Goal: Task Accomplishment & Management: Use online tool/utility

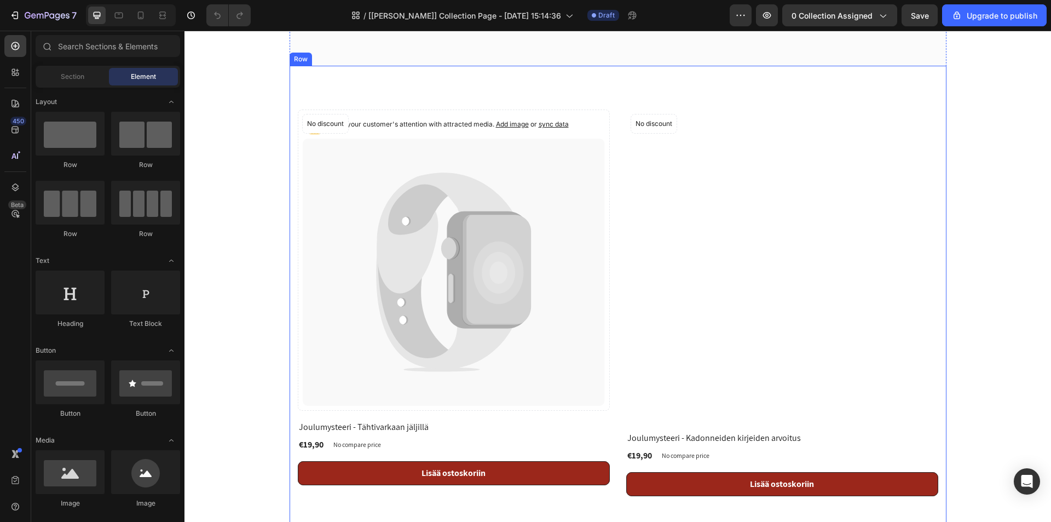
scroll to position [328, 0]
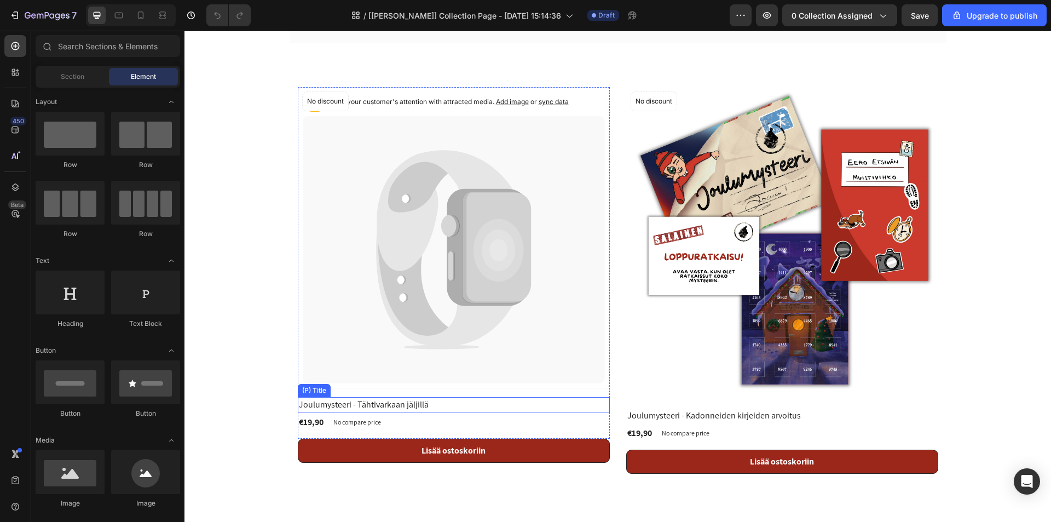
click at [358, 406] on h2 "Joulumysteeri - Tähtivarkaan jäljillä" at bounding box center [454, 404] width 312 height 15
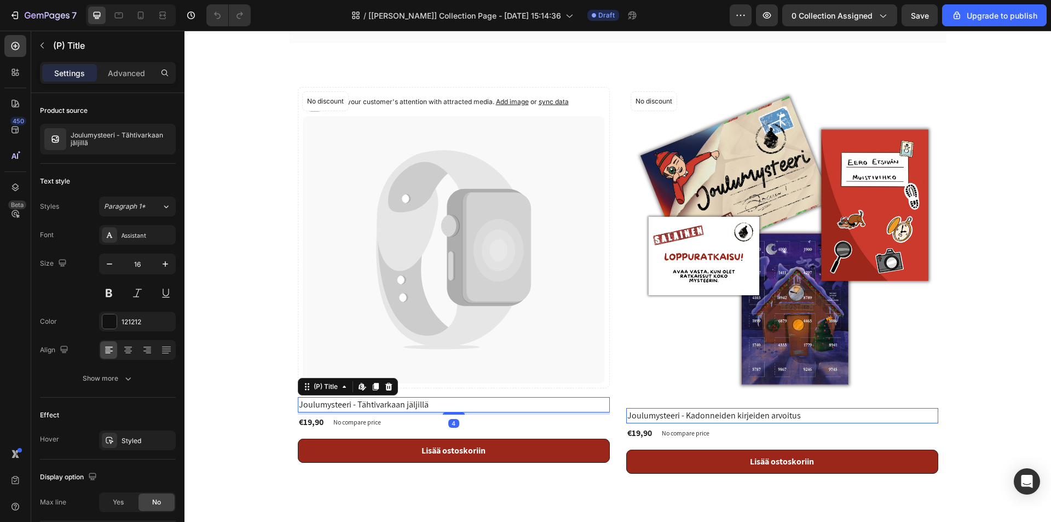
click at [417, 408] on h2 "Joulumysteeri - Tähtivarkaan jäljillä" at bounding box center [454, 404] width 312 height 15
click at [425, 402] on h2 "Joulumysteeri - Tähtivarkaan jäljillä" at bounding box center [454, 404] width 312 height 15
click at [609, 116] on div "Catch your customer's attention with attracted media. Add image or sync data Pr…" at bounding box center [618, 280] width 640 height 386
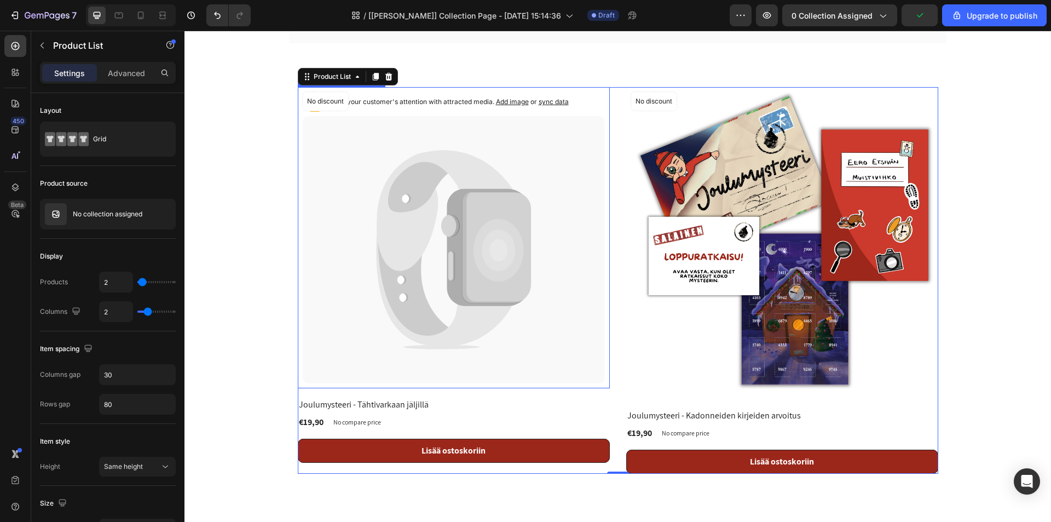
scroll to position [274, 0]
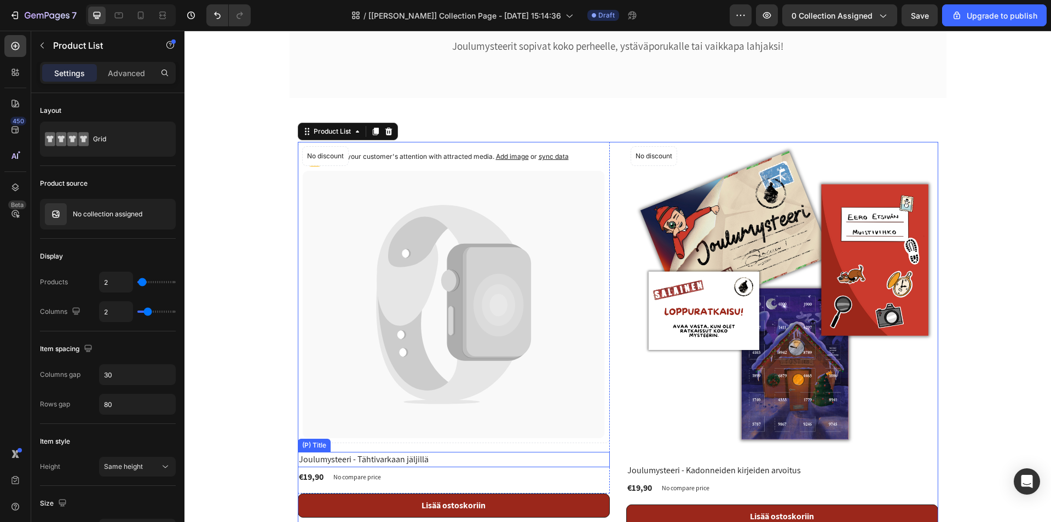
click at [382, 461] on h2 "Joulumysteeri - Tähtivarkaan jäljillä" at bounding box center [454, 458] width 312 height 15
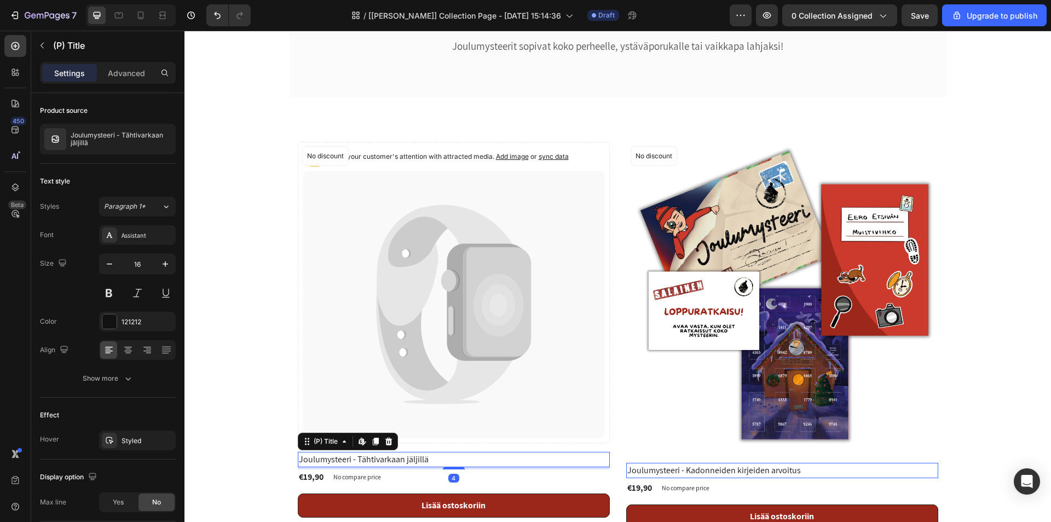
click at [382, 461] on h2 "Joulumysteeri - Tähtivarkaan jäljillä" at bounding box center [454, 458] width 312 height 15
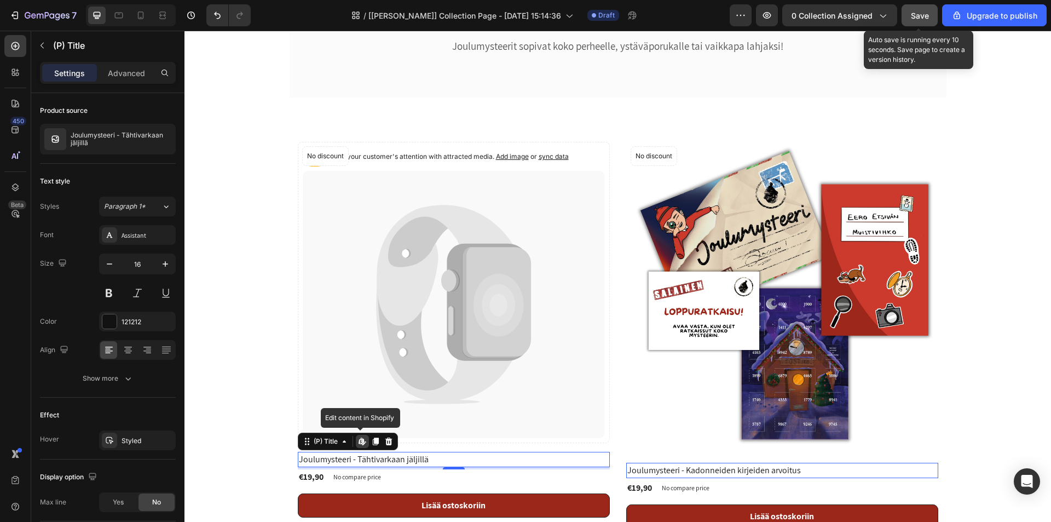
click at [927, 22] on button "Save" at bounding box center [919, 15] width 36 height 22
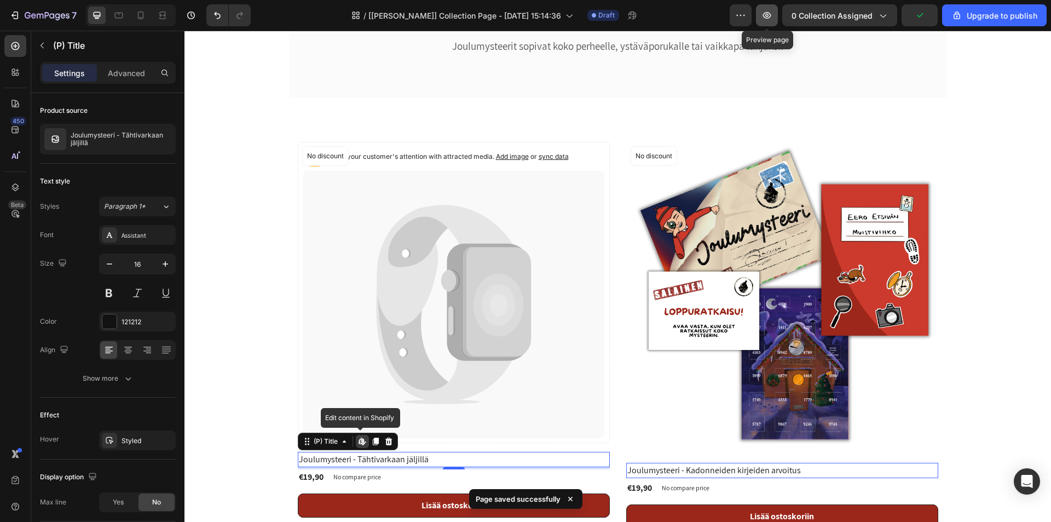
click at [765, 16] on icon "button" at bounding box center [767, 15] width 8 height 7
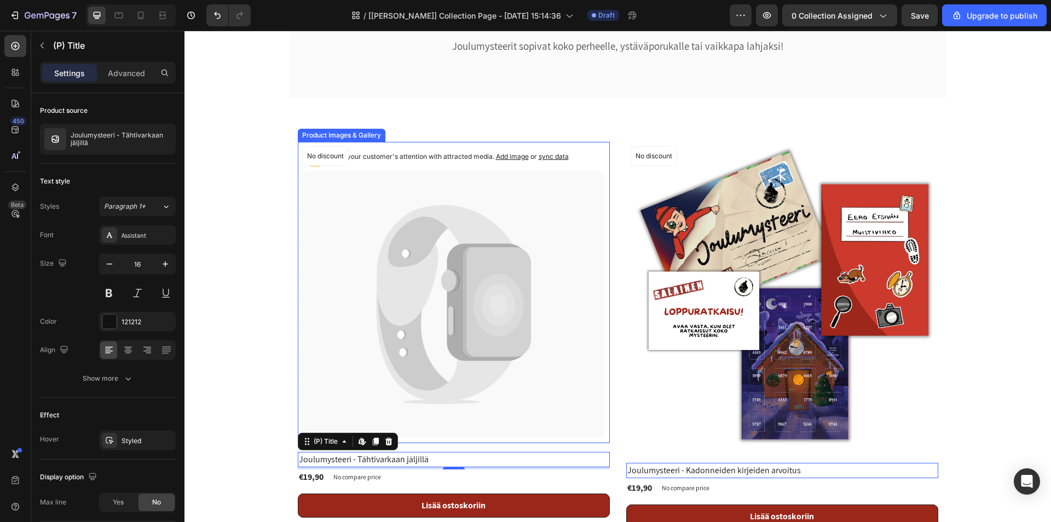
click at [503, 292] on icon at bounding box center [498, 305] width 50 height 63
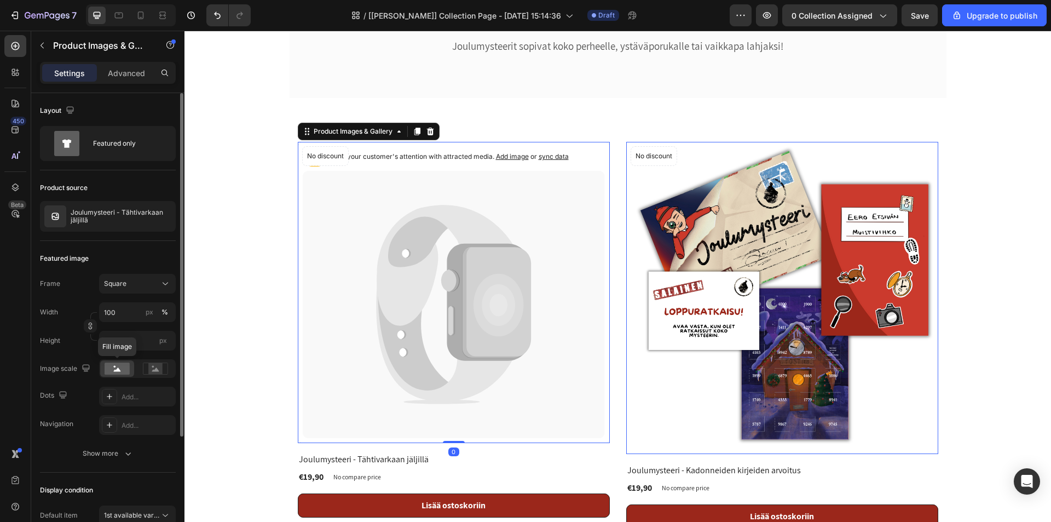
scroll to position [155, 0]
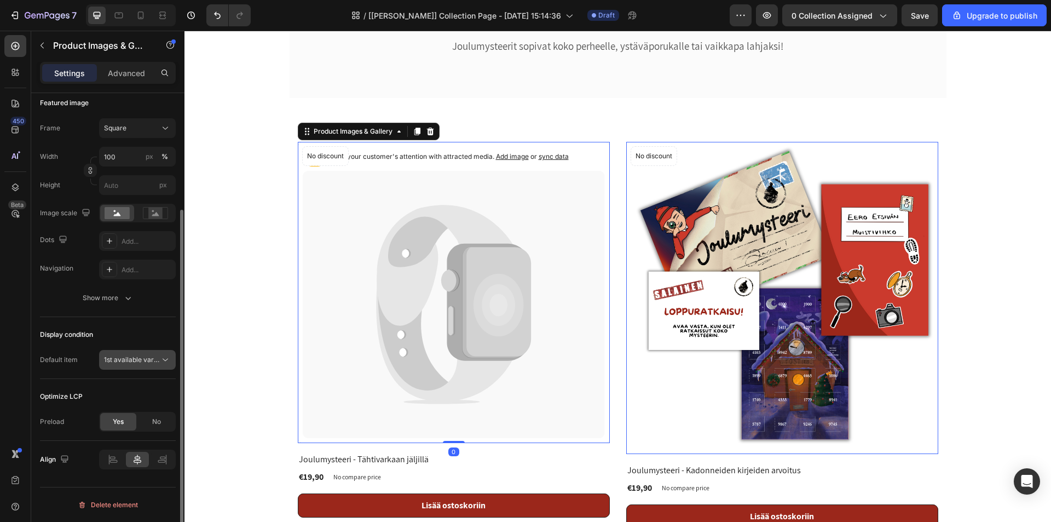
click at [140, 361] on span "1st available variant" at bounding box center [134, 359] width 61 height 8
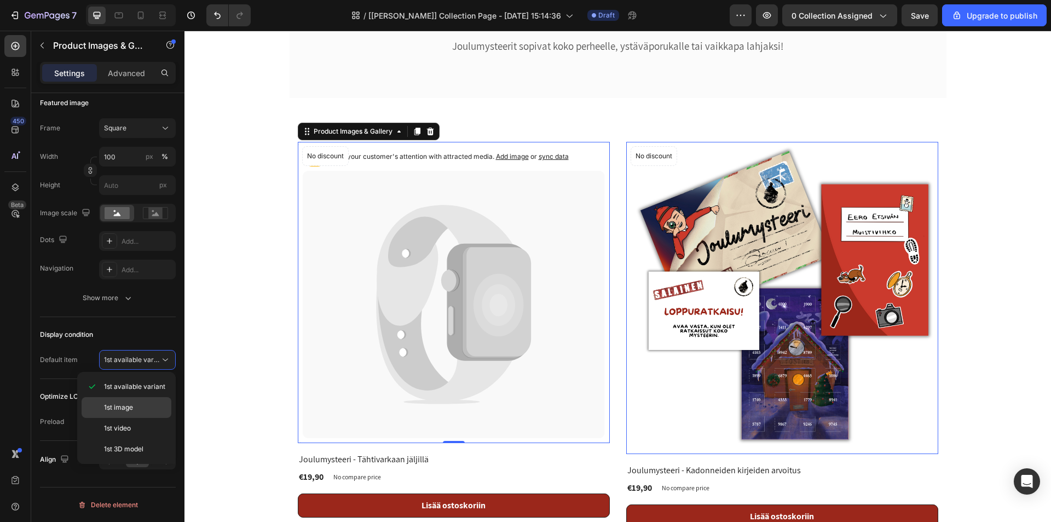
click at [128, 406] on span "1st image" at bounding box center [118, 407] width 29 height 10
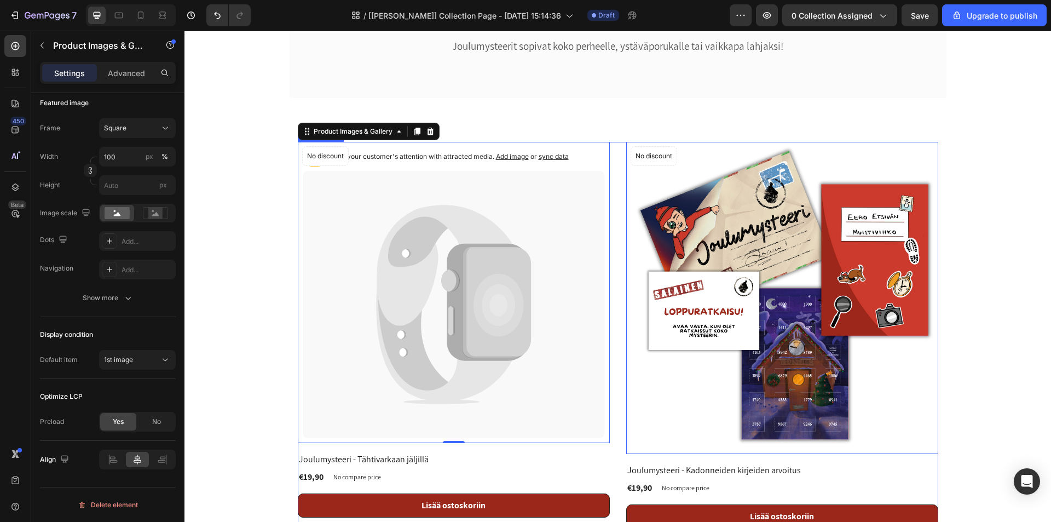
click at [612, 191] on div "Catch your customer's attention with attracted media. Add image or sync data Pr…" at bounding box center [618, 335] width 640 height 386
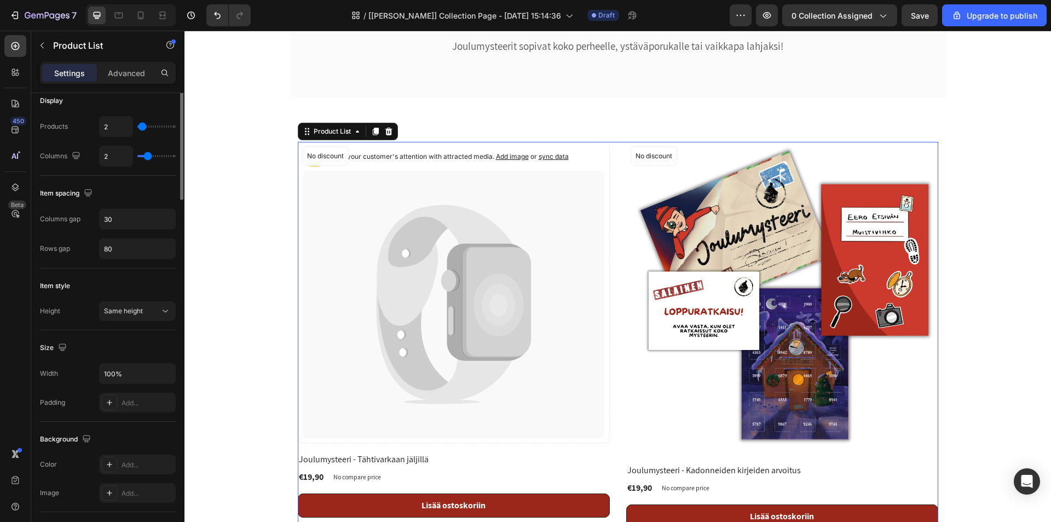
scroll to position [0, 0]
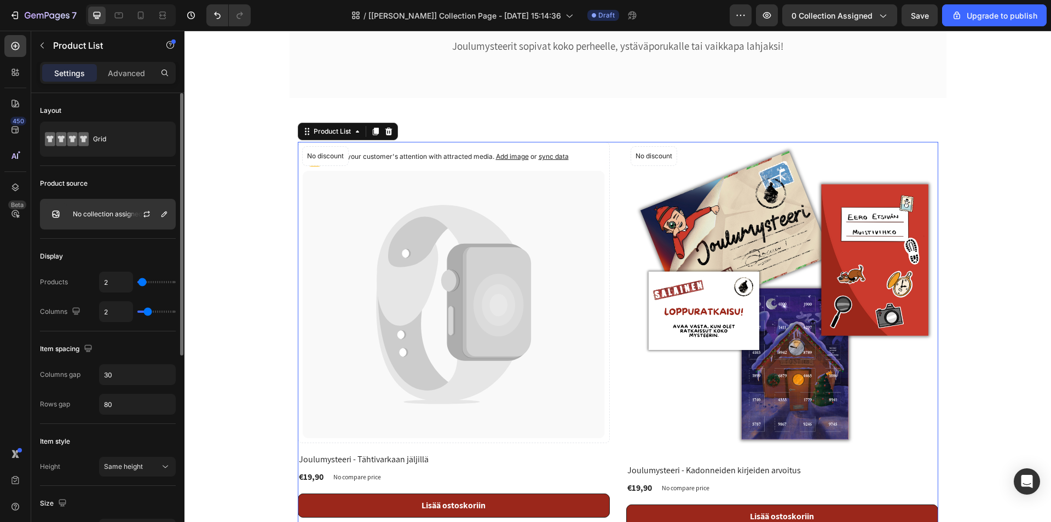
click at [106, 214] on p "No collection assigned" at bounding box center [108, 214] width 70 height 8
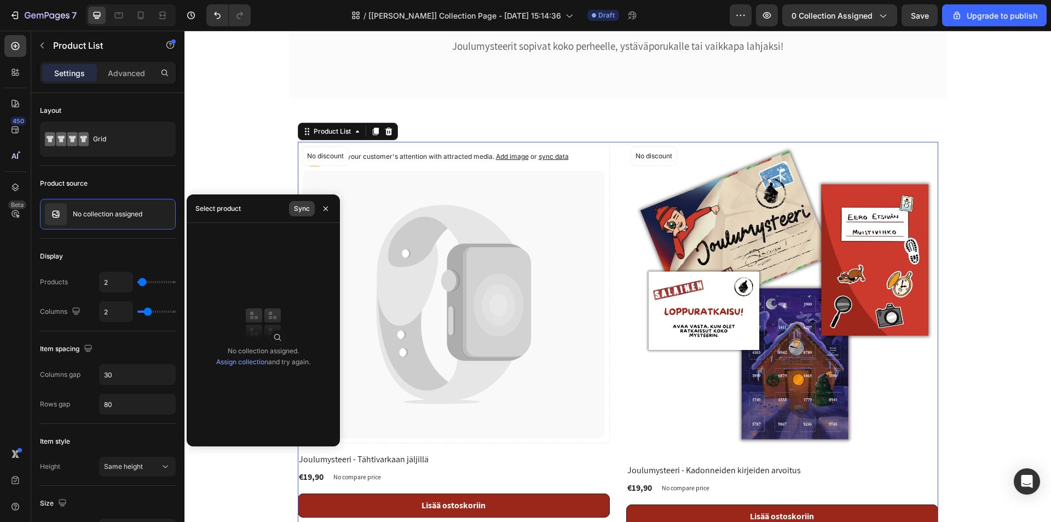
click at [305, 207] on div "Sync" at bounding box center [302, 209] width 16 height 10
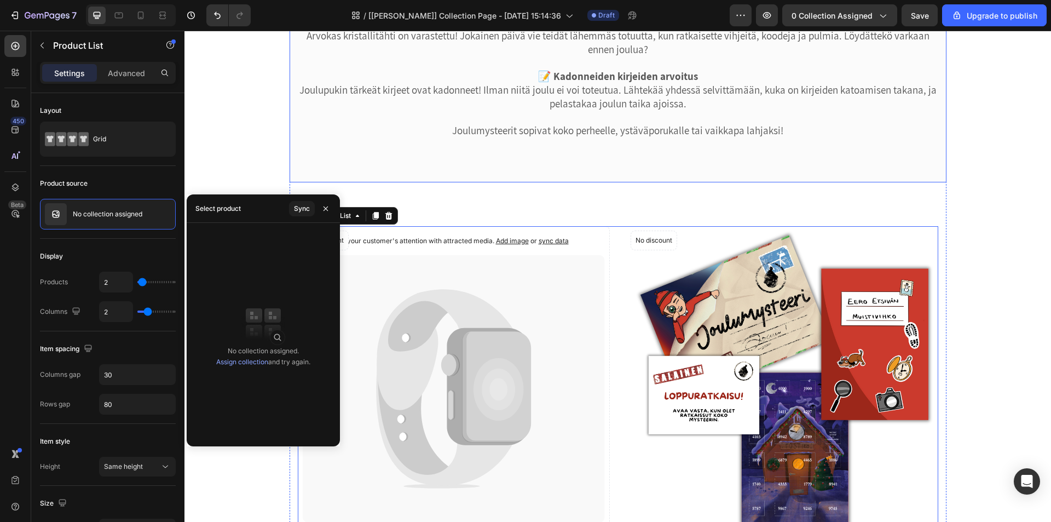
scroll to position [190, 0]
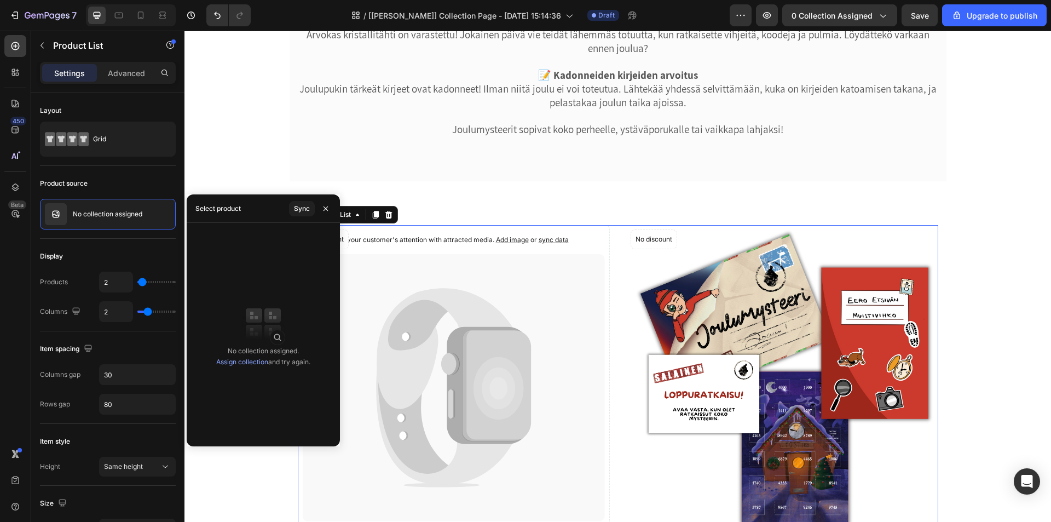
click at [220, 204] on div "Select product" at bounding box center [217, 209] width 45 height 10
click at [82, 485] on div "Product source No collection assigned" at bounding box center [108, 530] width 136 height 91
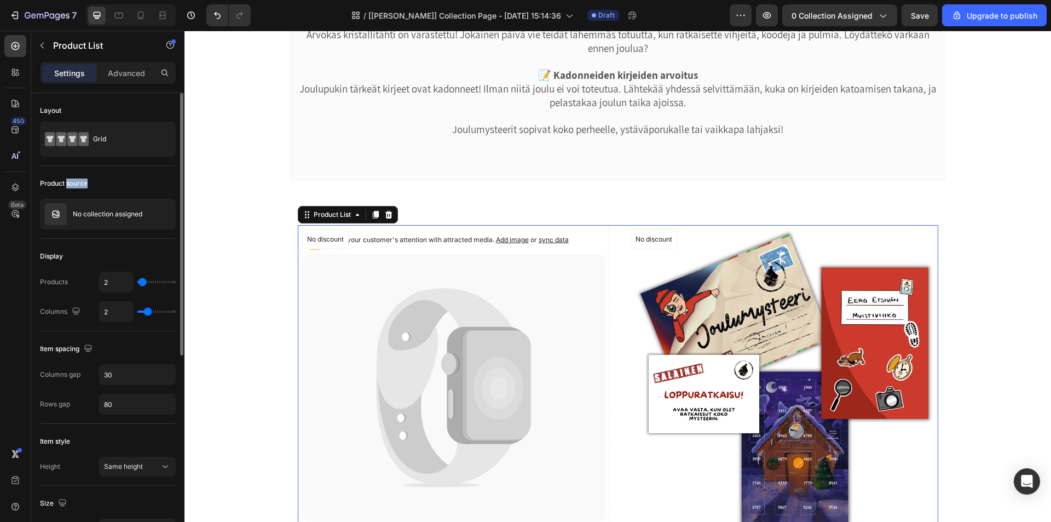
click at [82, 485] on div "Product source No collection assigned" at bounding box center [108, 530] width 136 height 91
click at [21, 47] on div at bounding box center [15, 46] width 22 height 22
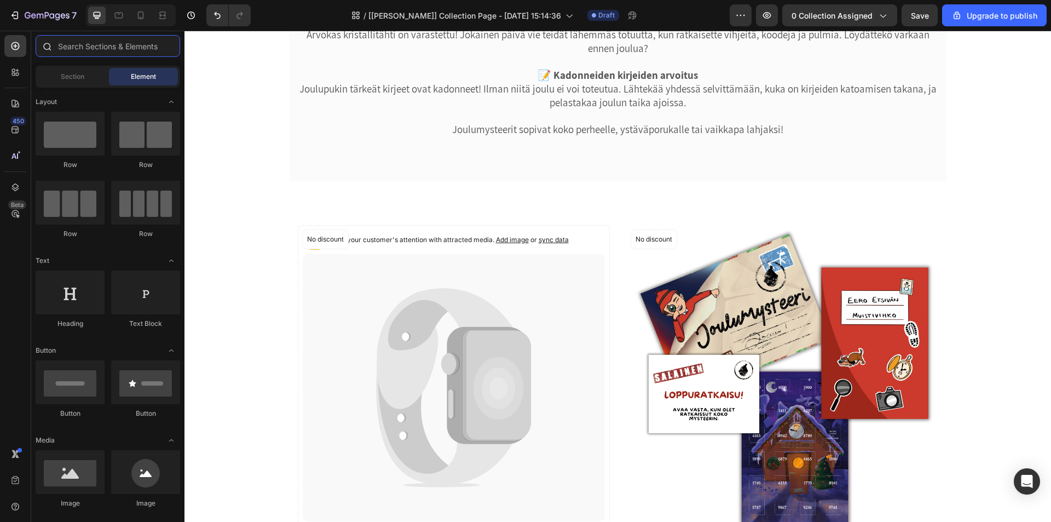
click at [78, 47] on input "text" at bounding box center [108, 46] width 144 height 22
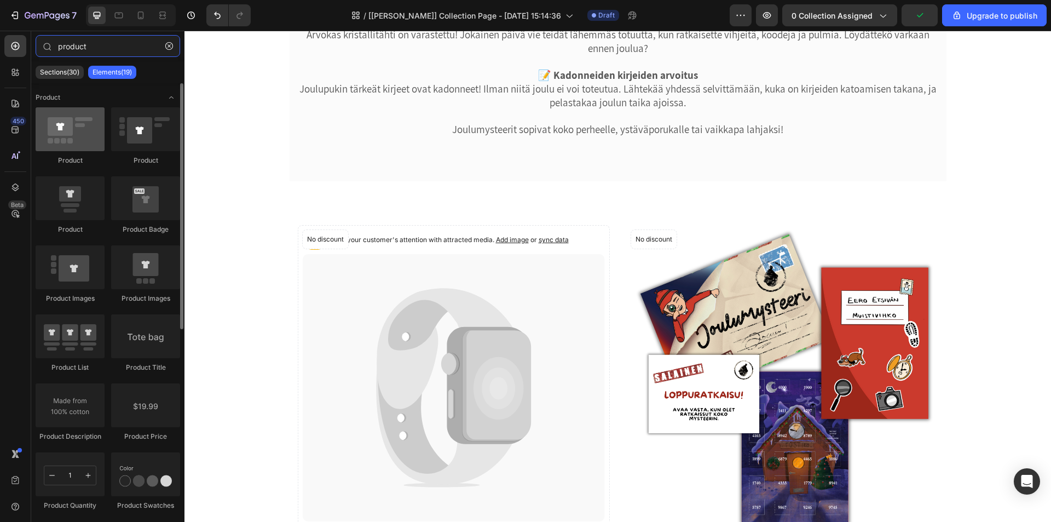
type input "product"
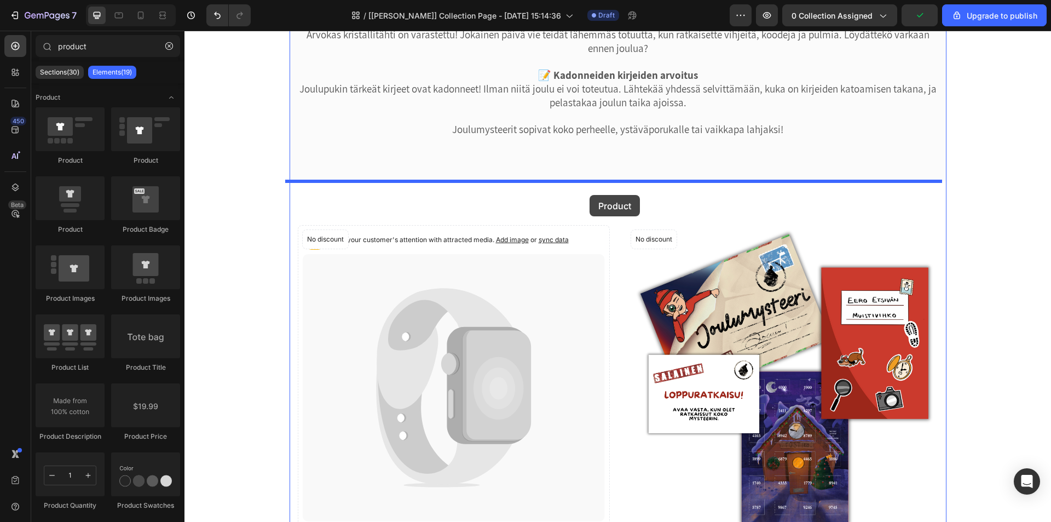
drag, startPoint x: 394, startPoint y: 168, endPoint x: 589, endPoint y: 195, distance: 197.2
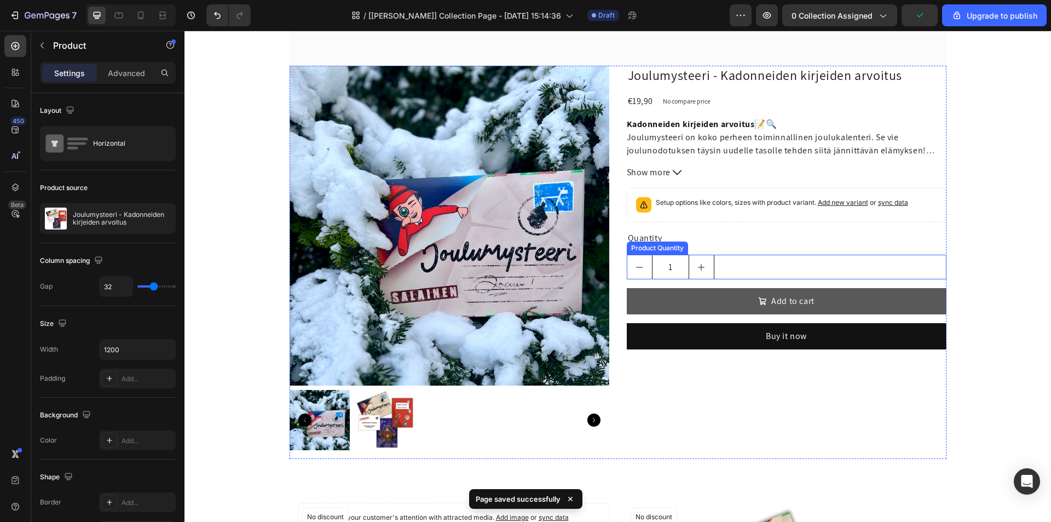
scroll to position [300, 0]
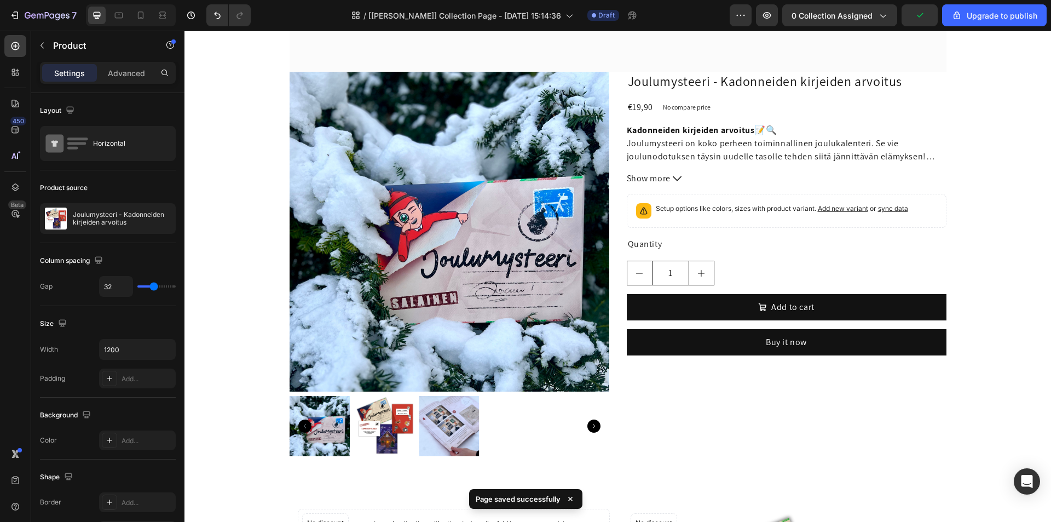
click at [650, 380] on div "Joulumysteeri - Kadonneiden kirjeiden arvoitus Product Title €19,90 Product Pri…" at bounding box center [787, 268] width 320 height 393
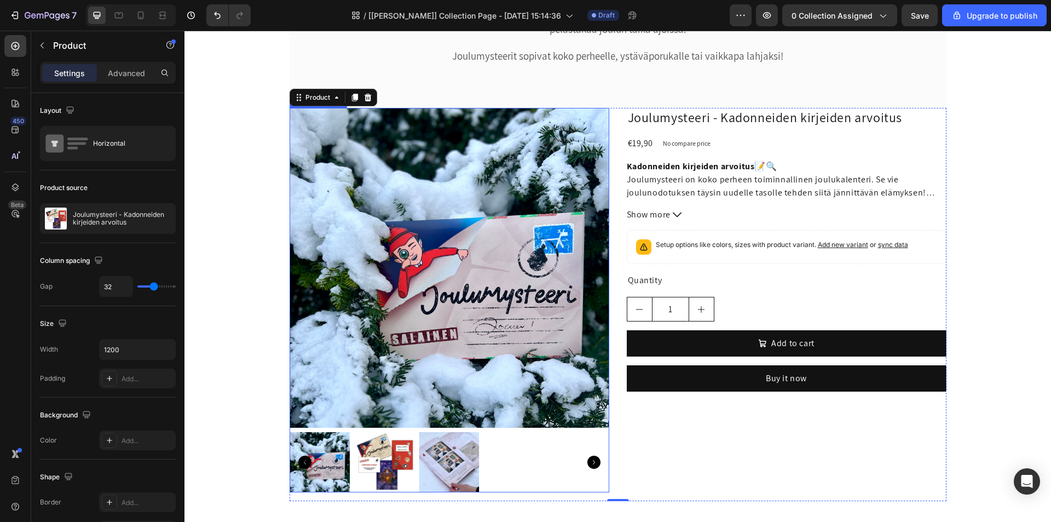
scroll to position [245, 0]
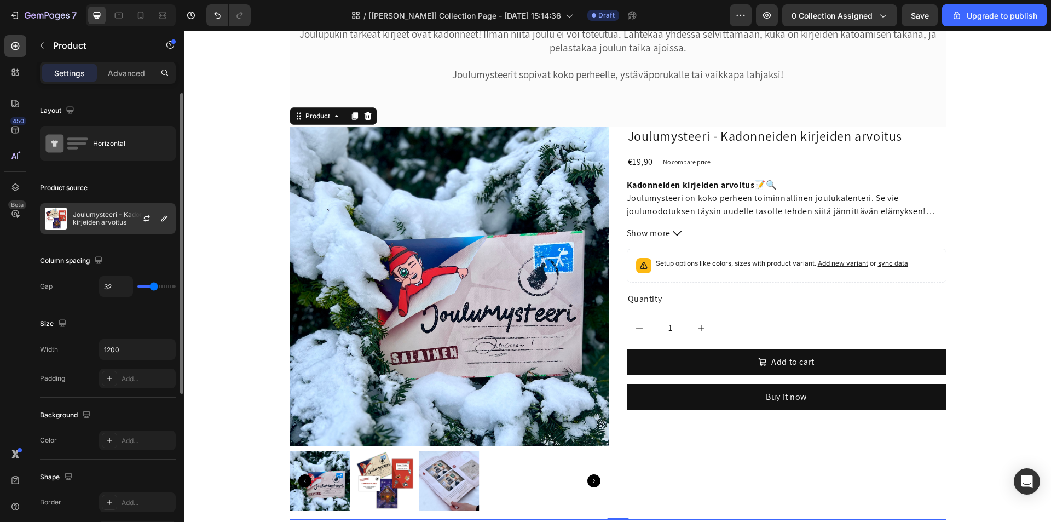
click at [96, 229] on div "Joulumysteeri - Kadonneiden kirjeiden arvoitus" at bounding box center [108, 218] width 136 height 31
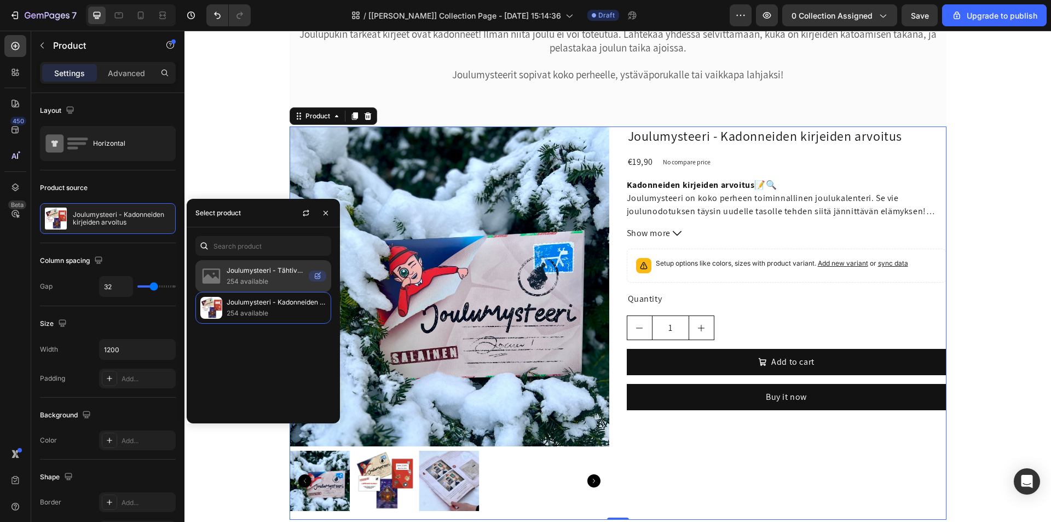
click at [250, 275] on p "Joulumysteeri - Tähtivarkaan jäljillä" at bounding box center [266, 270] width 78 height 11
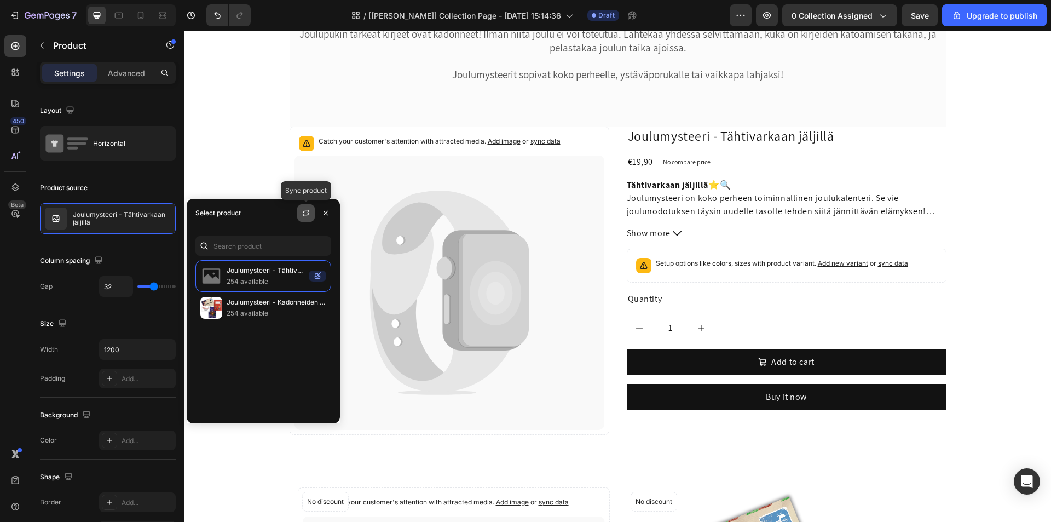
click at [303, 212] on icon "button" at bounding box center [306, 213] width 9 height 9
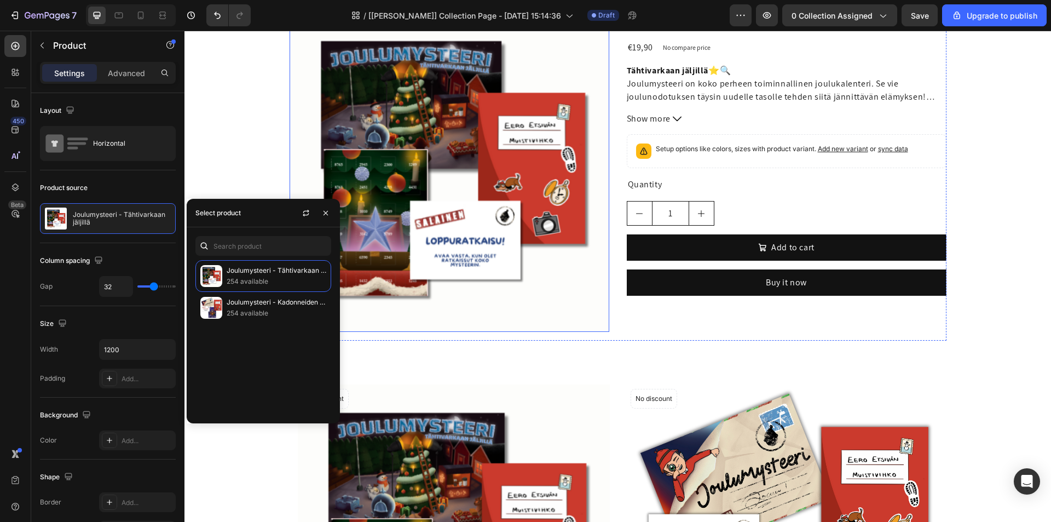
scroll to position [355, 0]
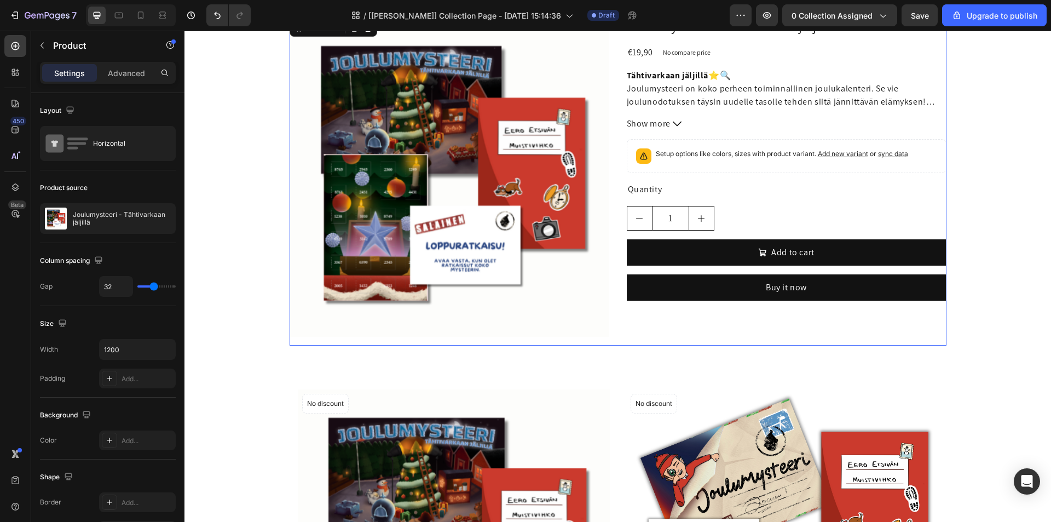
click at [647, 317] on div "Joulumysteeri - Tähtivarkaan jäljillä Product Title €19,90 Product Price Produc…" at bounding box center [787, 181] width 320 height 328
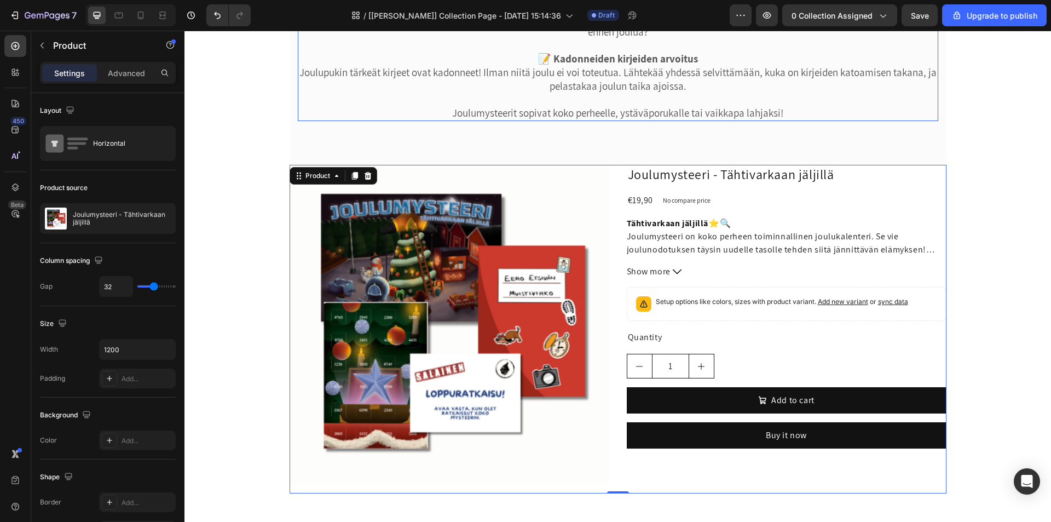
scroll to position [300, 0]
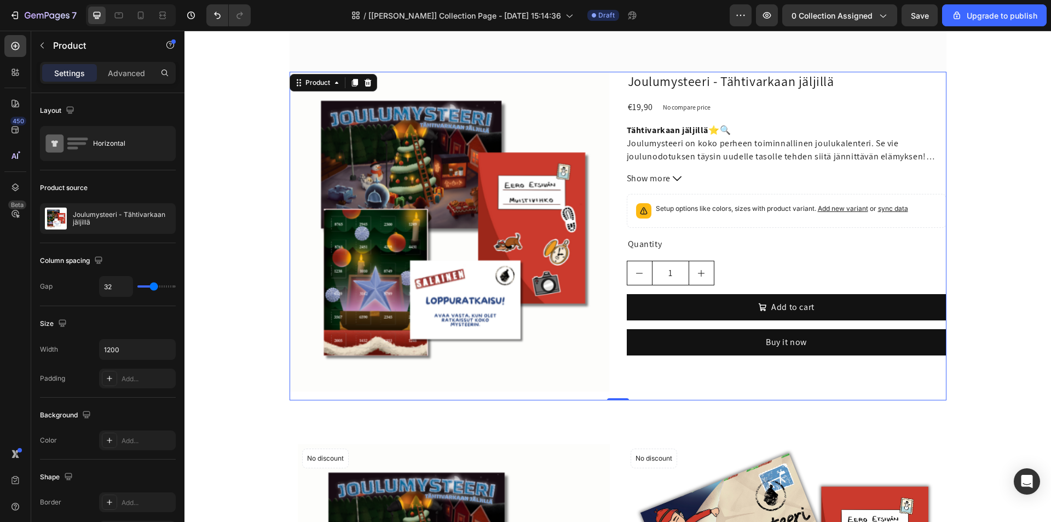
click at [615, 166] on div "Product Images Joulumysteeri - Tähtivarkaan jäljillä Product Title €19,90 Produ…" at bounding box center [618, 236] width 657 height 328
click at [146, 217] on icon "button" at bounding box center [147, 216] width 6 height 3
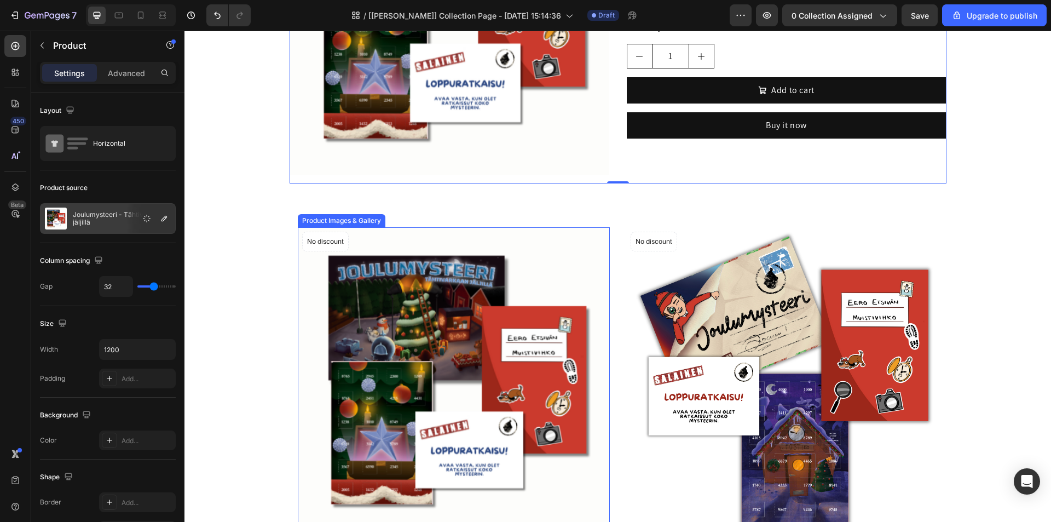
scroll to position [519, 0]
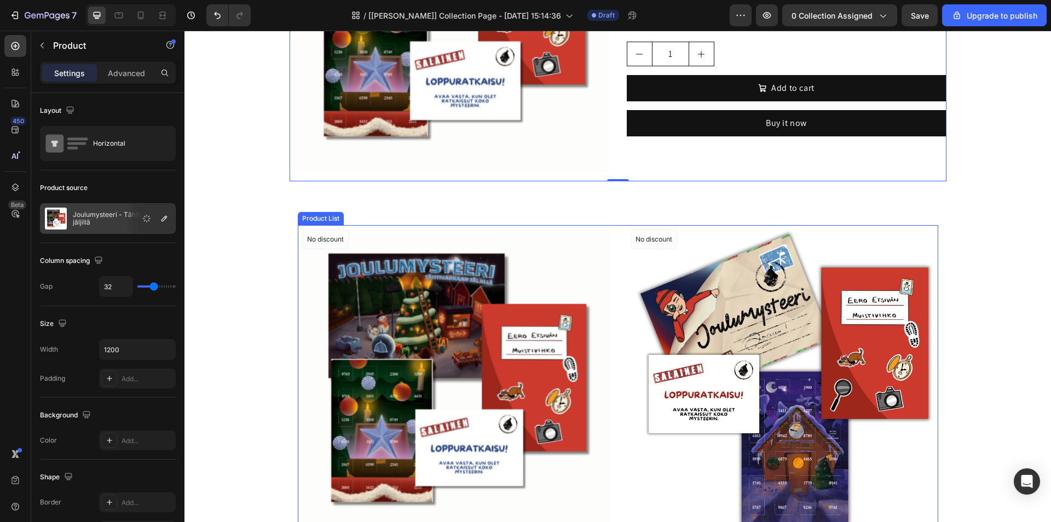
click at [618, 230] on div "Product Images & Gallery No discount Not be displayed when published Product Ba…" at bounding box center [618, 418] width 640 height 386
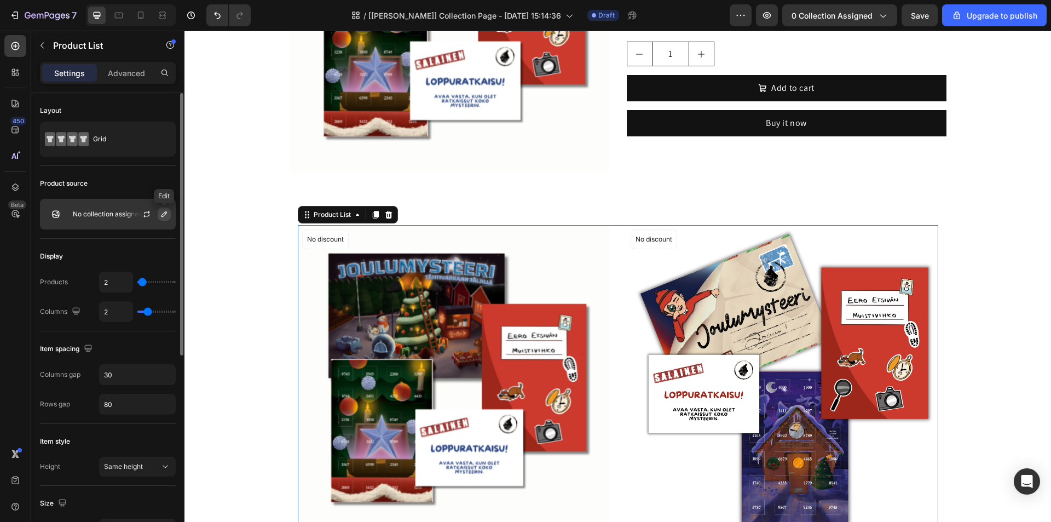
click at [161, 215] on icon "button" at bounding box center [164, 214] width 9 height 9
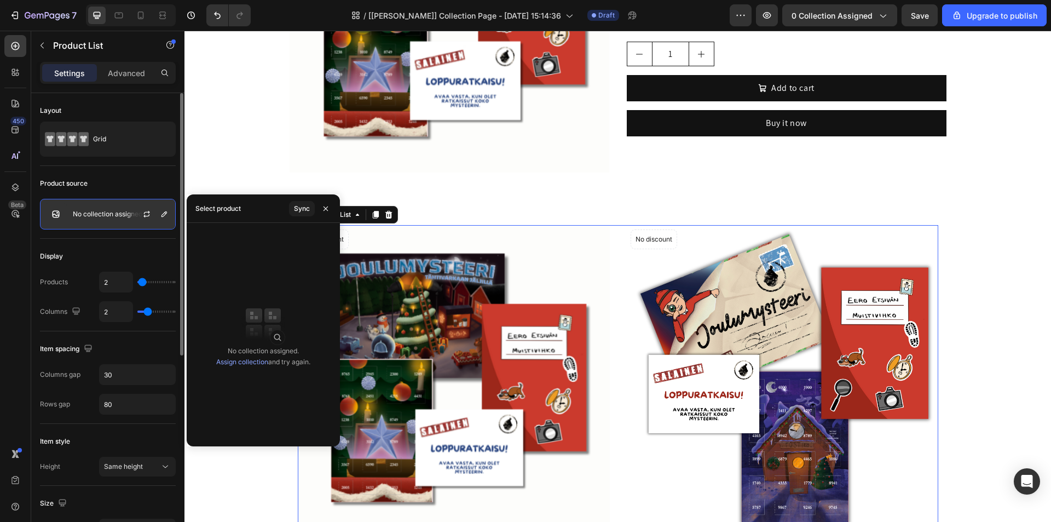
click at [109, 206] on div "No collection assigned" at bounding box center [108, 214] width 136 height 31
click at [111, 191] on div "Product source" at bounding box center [108, 184] width 136 height 18
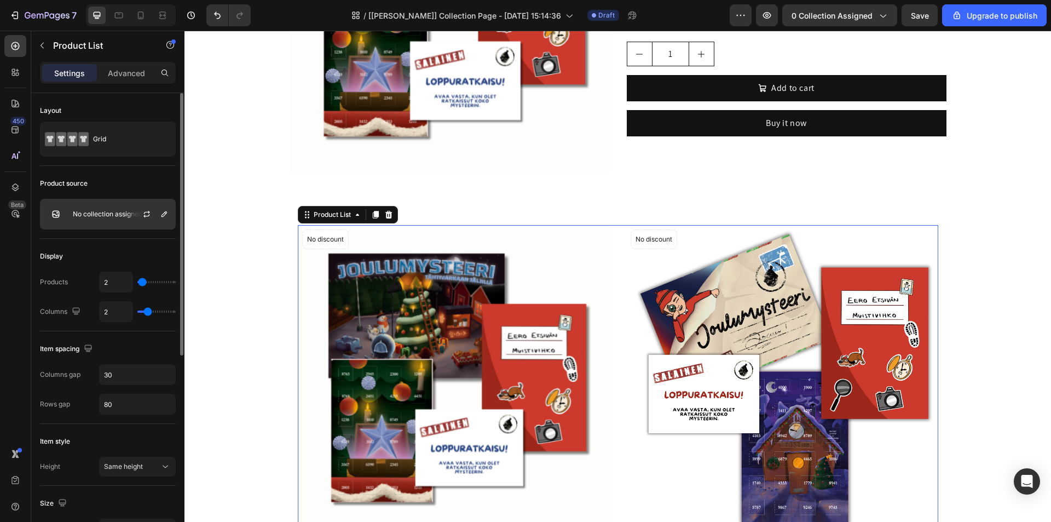
click at [88, 207] on div "No collection assigned" at bounding box center [108, 214] width 136 height 31
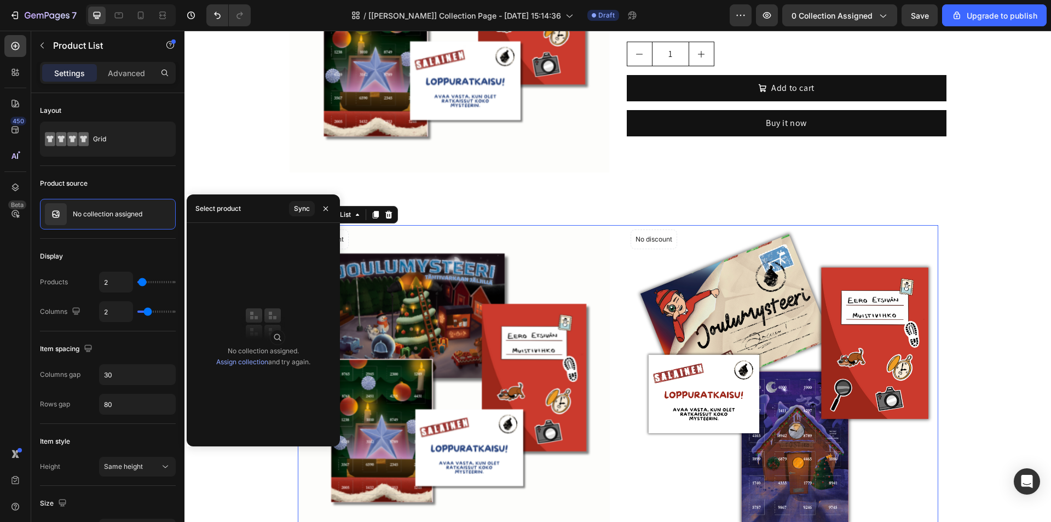
click at [248, 361] on link "Assign collection" at bounding box center [242, 361] width 52 height 8
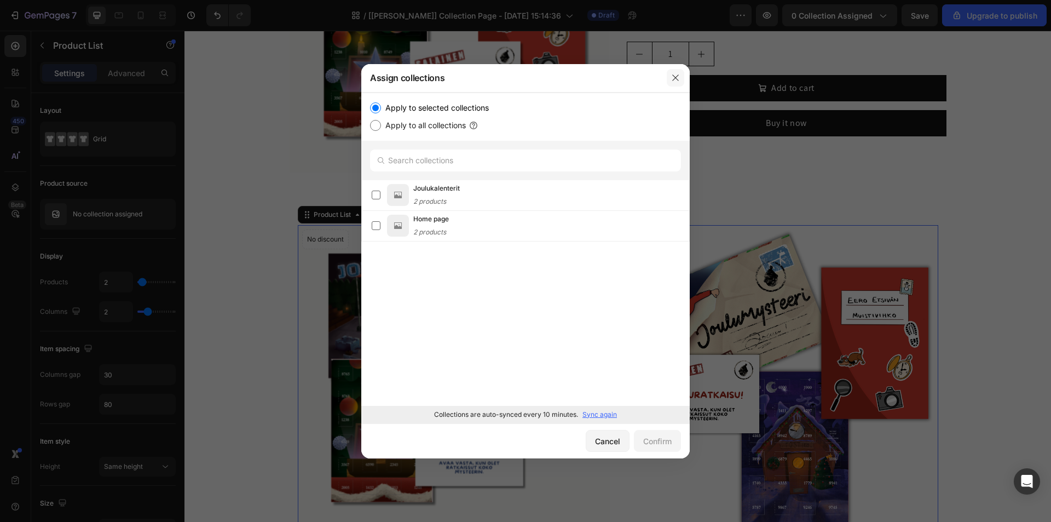
click at [676, 74] on icon "button" at bounding box center [675, 77] width 9 height 9
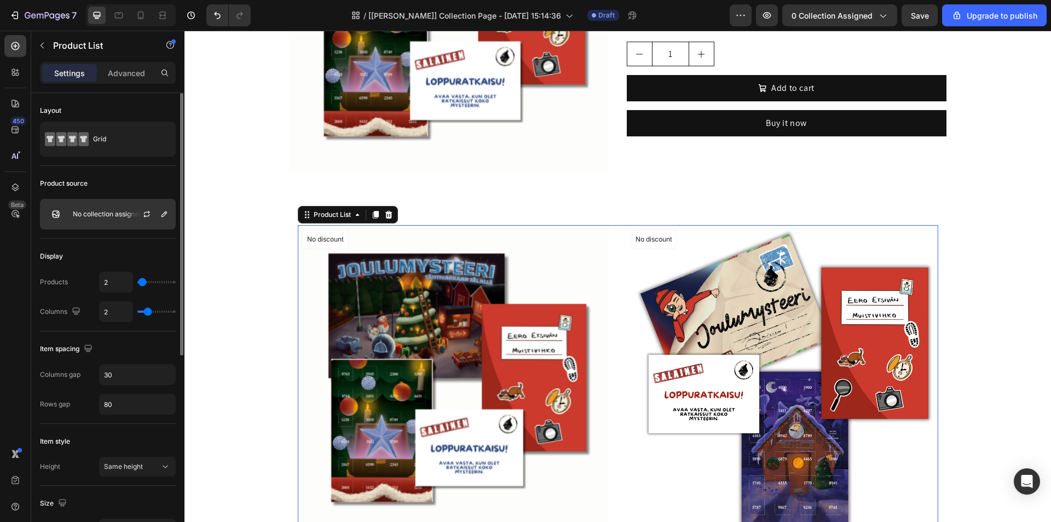
click at [89, 209] on div "No collection assigned" at bounding box center [108, 214] width 136 height 31
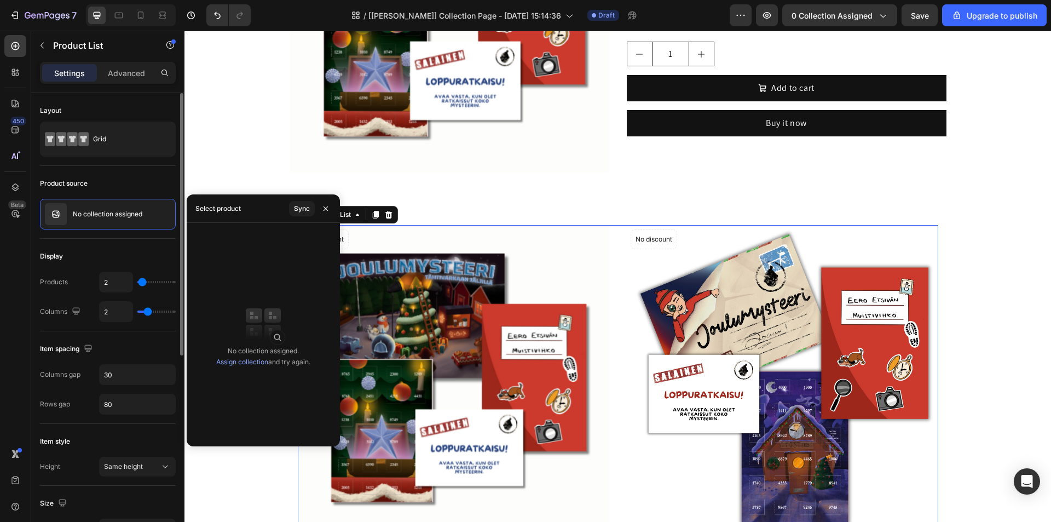
click at [111, 176] on div "Product source" at bounding box center [108, 184] width 136 height 18
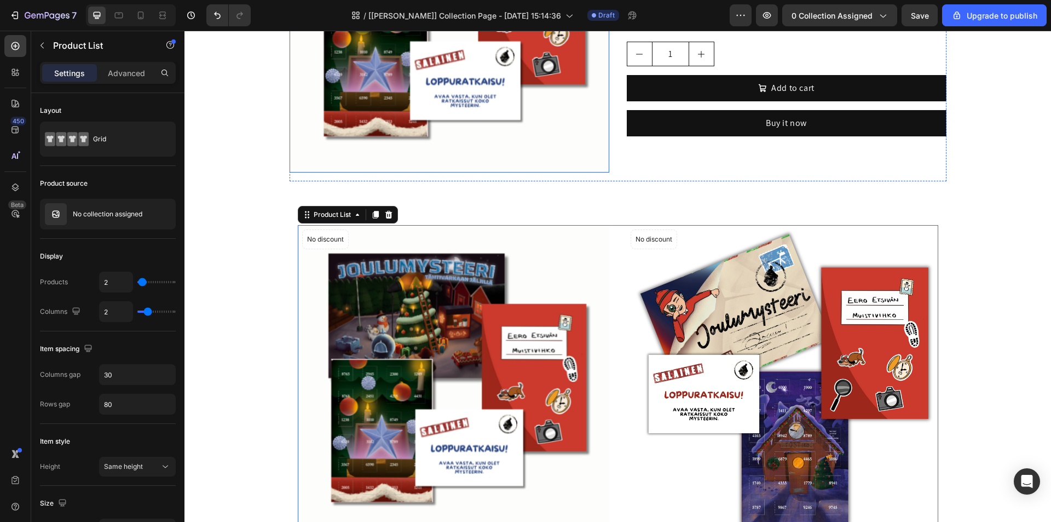
scroll to position [409, 0]
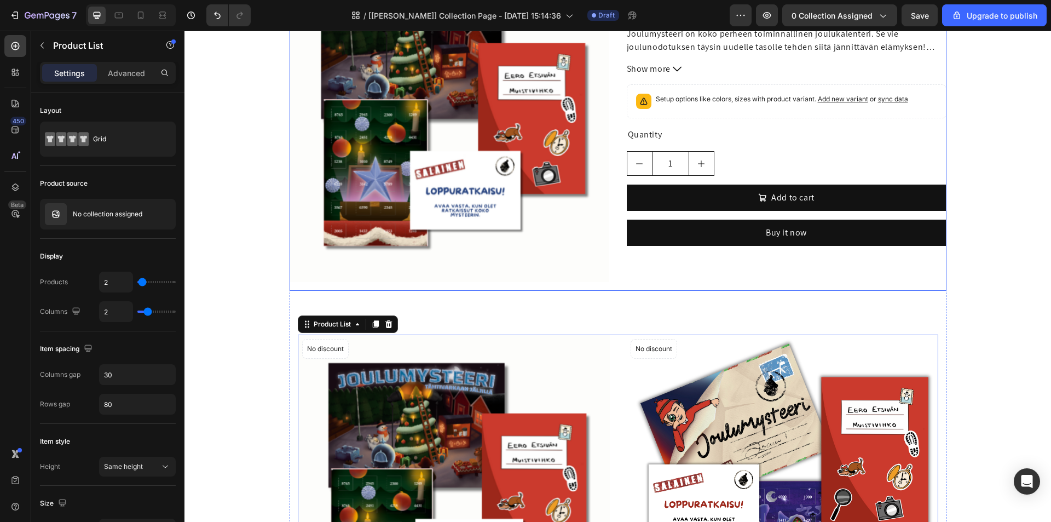
click at [617, 204] on div "Product Images Joulumysteeri - Tähtivarkaan jäljillä Product Title €19,90 Produ…" at bounding box center [618, 126] width 657 height 328
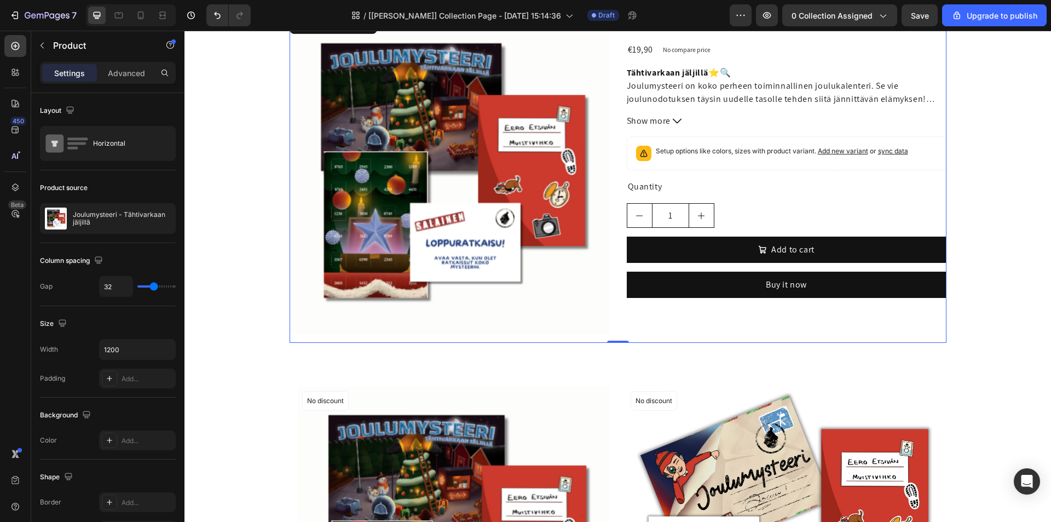
scroll to position [300, 0]
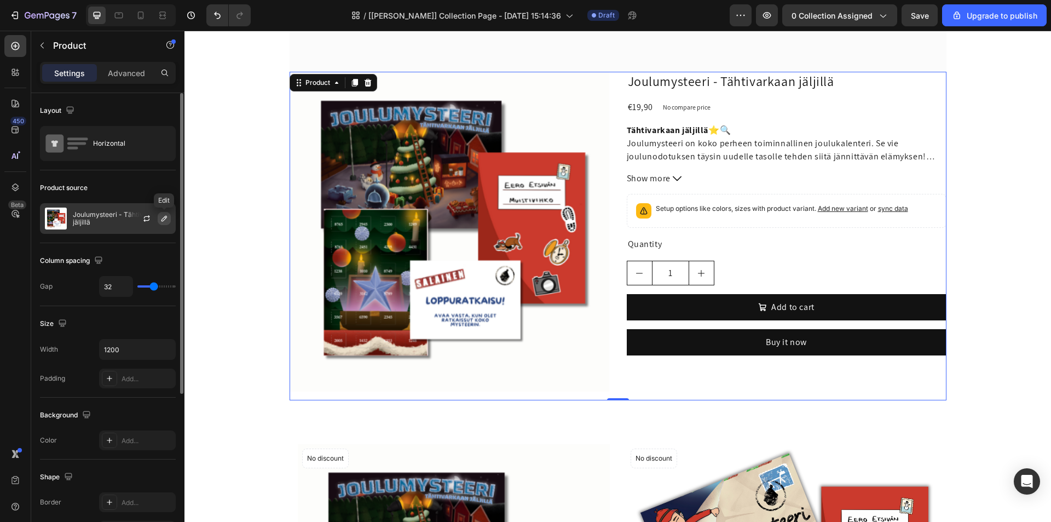
click at [160, 219] on icon "button" at bounding box center [164, 218] width 9 height 9
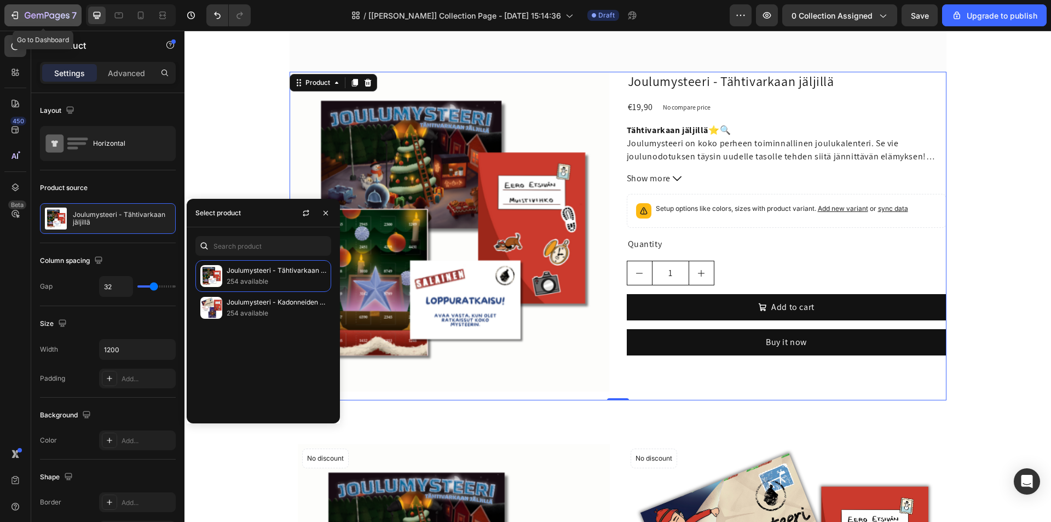
click at [38, 17] on icon "button" at bounding box center [47, 15] width 45 height 9
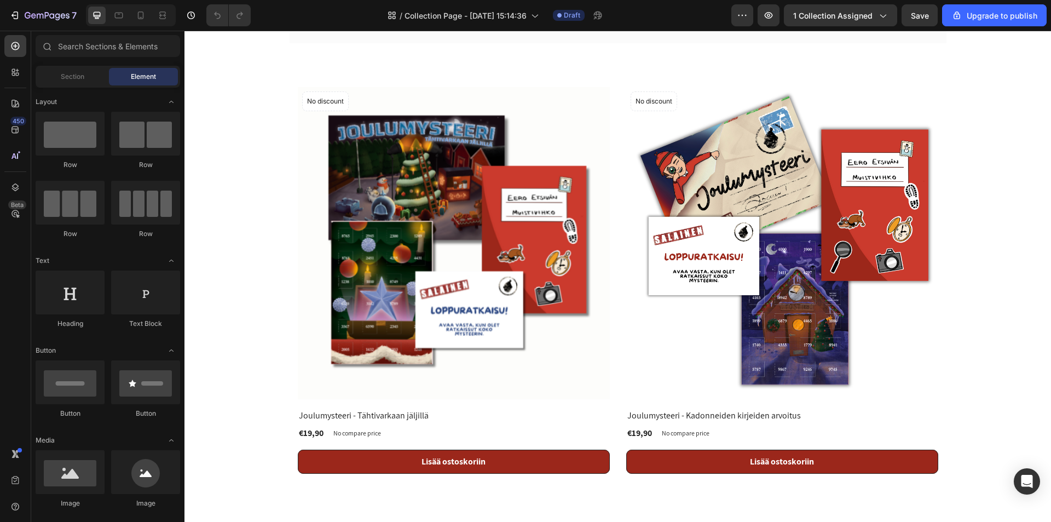
scroll to position [274, 0]
